Goal: Information Seeking & Learning: Learn about a topic

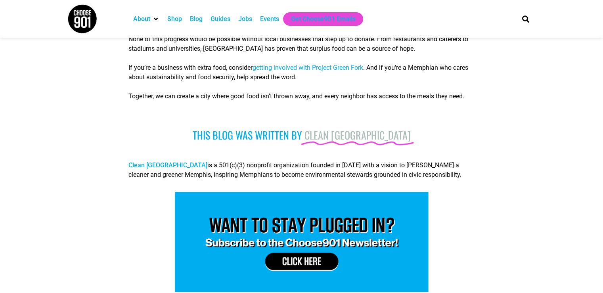
scroll to position [714, 0]
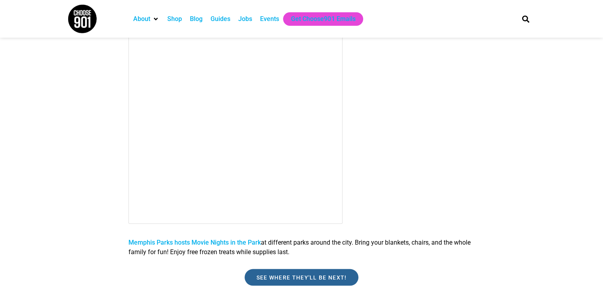
scroll to position [1388, 0]
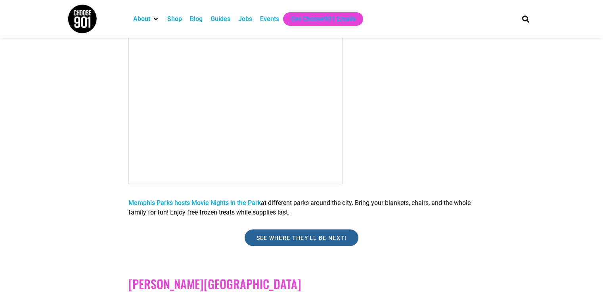
click at [315, 234] on link "See where they'll be next!" at bounding box center [302, 237] width 114 height 17
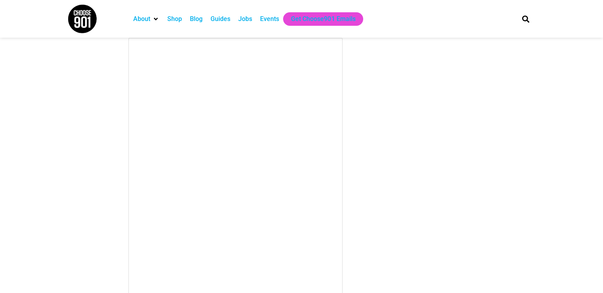
scroll to position [2102, 0]
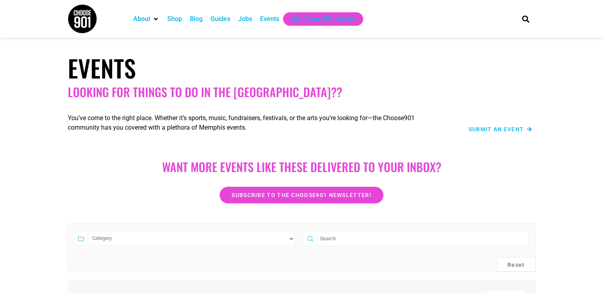
click at [249, 19] on div "Jobs" at bounding box center [245, 19] width 14 height 10
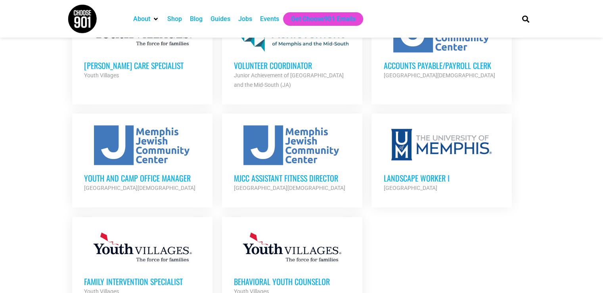
scroll to position [873, 0]
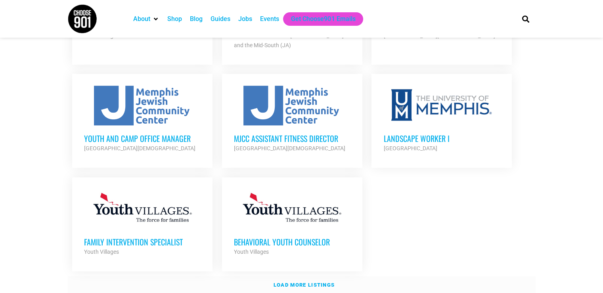
click at [309, 282] on strong "Load more listings" at bounding box center [304, 285] width 61 height 6
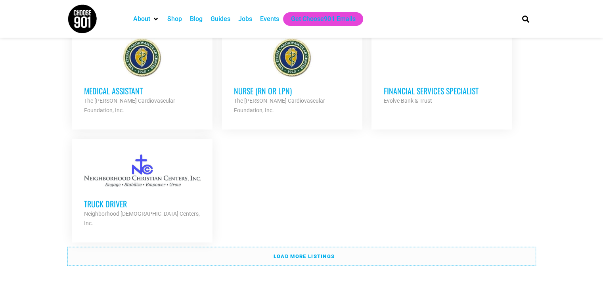
scroll to position [1705, 0]
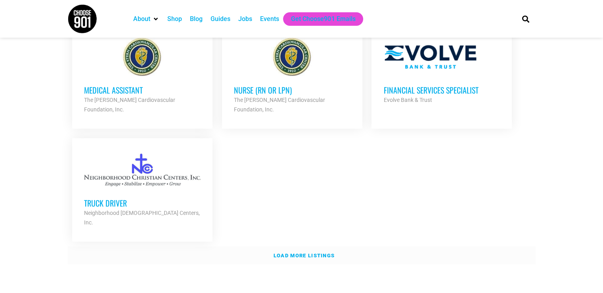
click at [247, 247] on link "Load more listings" at bounding box center [302, 256] width 468 height 18
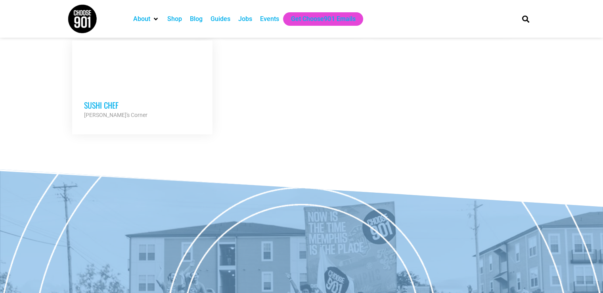
scroll to position [2541, 0]
